Goal: Check status

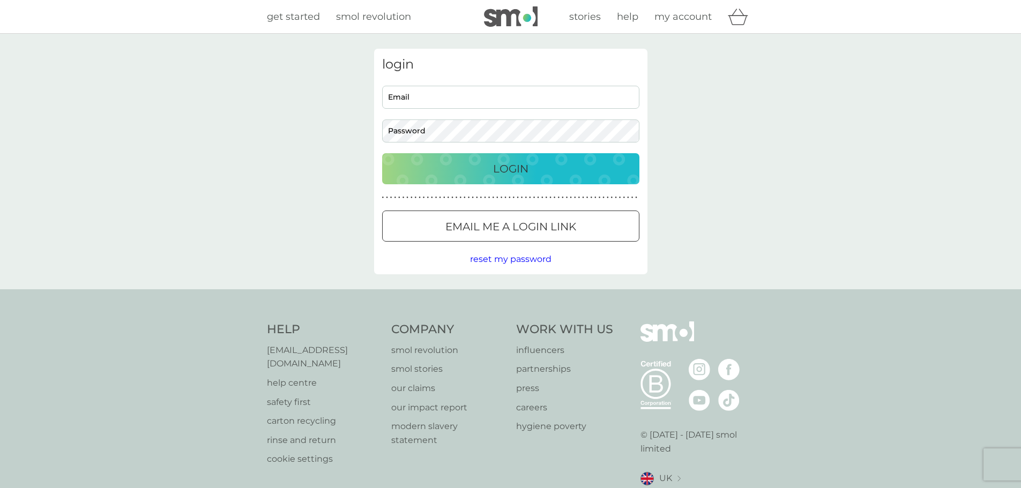
type input "[EMAIL_ADDRESS][DOMAIN_NAME]"
click at [483, 166] on div "Login" at bounding box center [511, 168] width 236 height 17
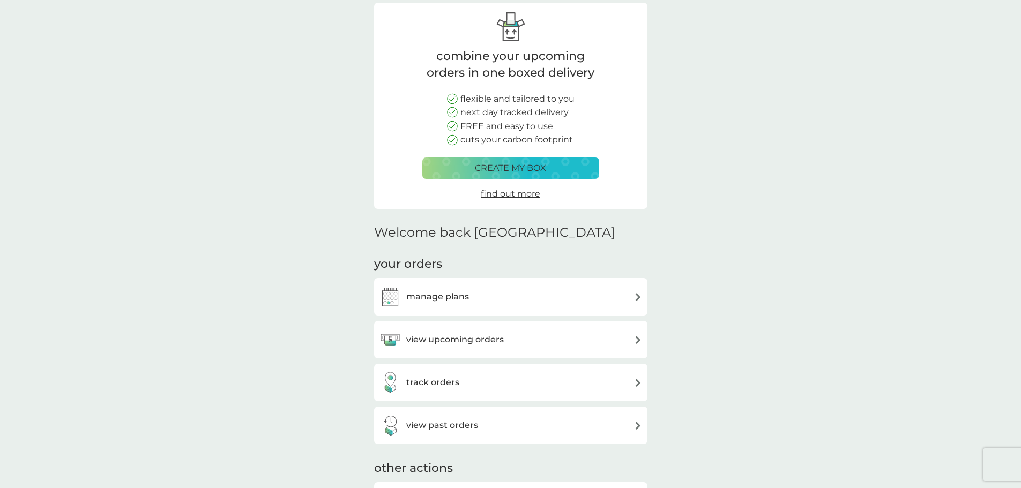
scroll to position [107, 0]
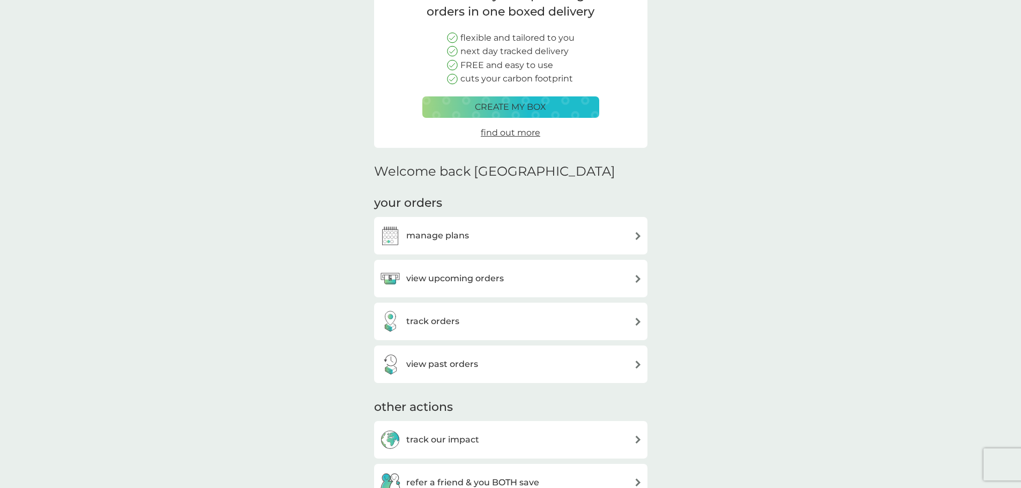
click at [635, 366] on img at bounding box center [638, 365] width 8 height 8
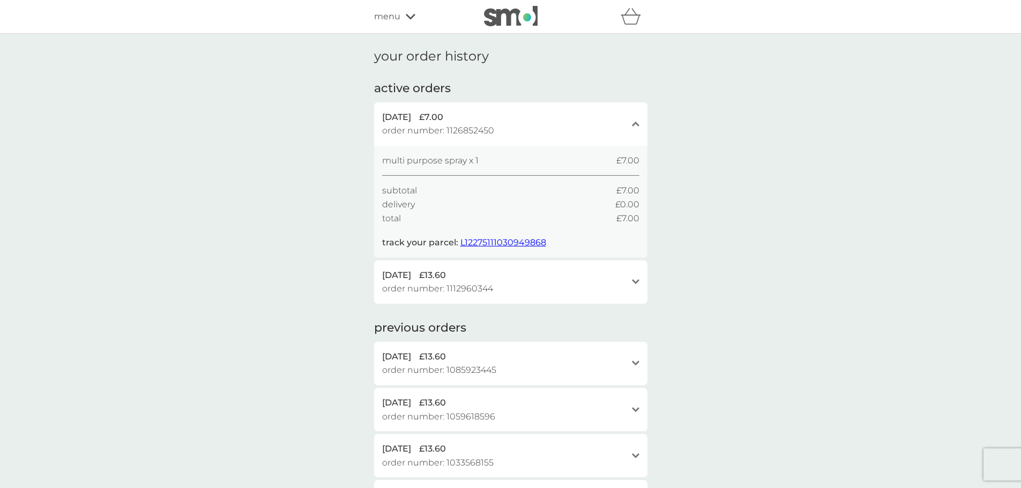
click at [639, 281] on icon "open" at bounding box center [636, 281] width 8 height 5
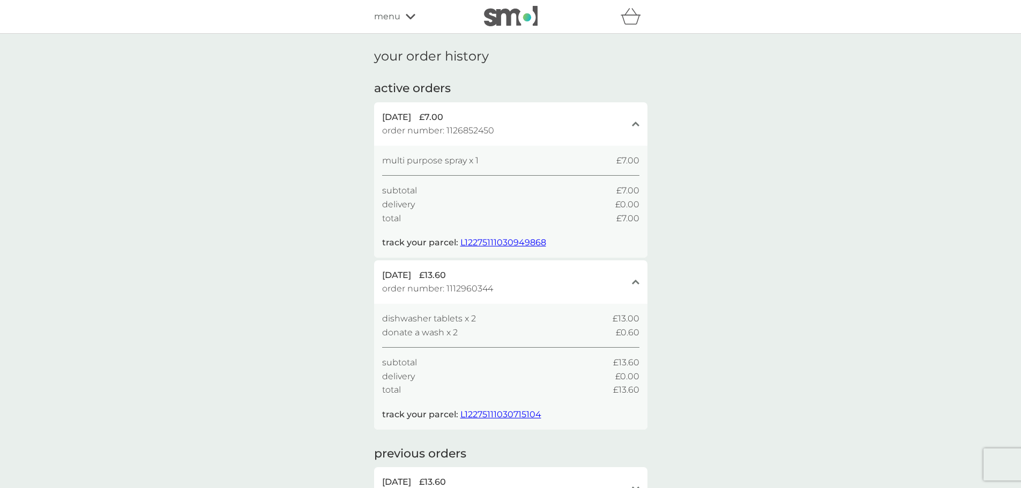
click at [639, 281] on icon "close" at bounding box center [636, 281] width 8 height 5
